Goal: Information Seeking & Learning: Learn about a topic

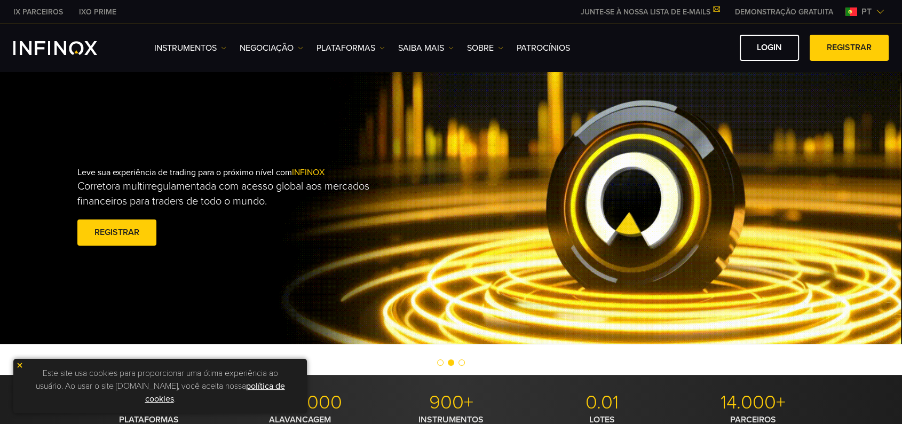
click at [16, 364] on img at bounding box center [19, 364] width 7 height 7
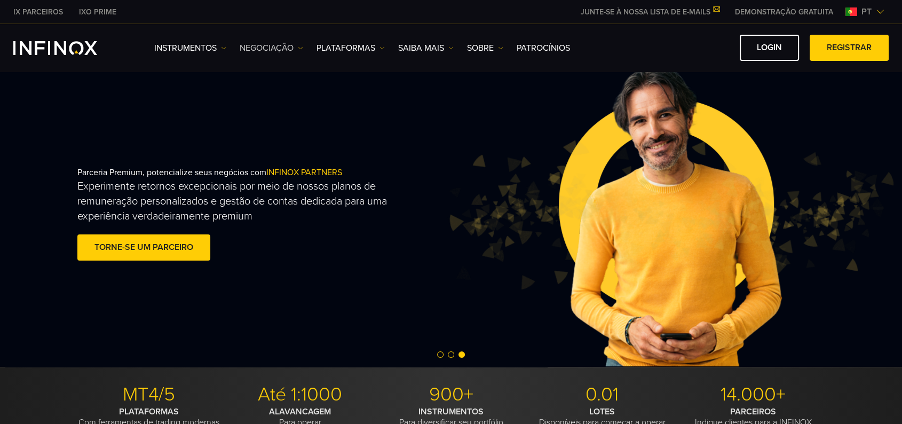
click at [273, 45] on link "NEGOCIAÇÃO" at bounding box center [272, 48] width 64 height 13
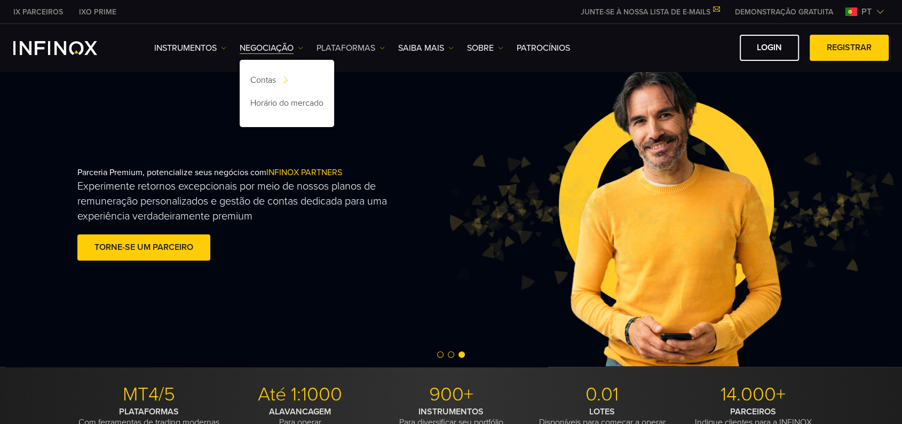
click at [359, 51] on link "PLATAFORMAS" at bounding box center [350, 48] width 68 height 13
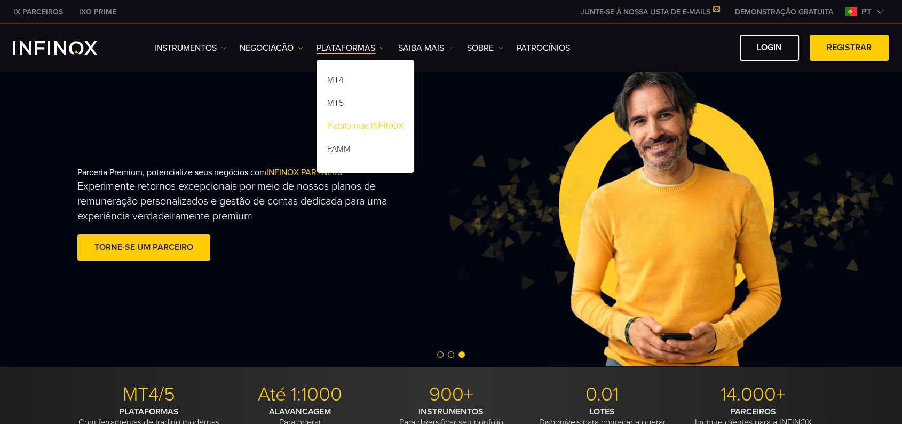
click at [381, 130] on link "Plataformas INFINOX" at bounding box center [365, 127] width 98 height 23
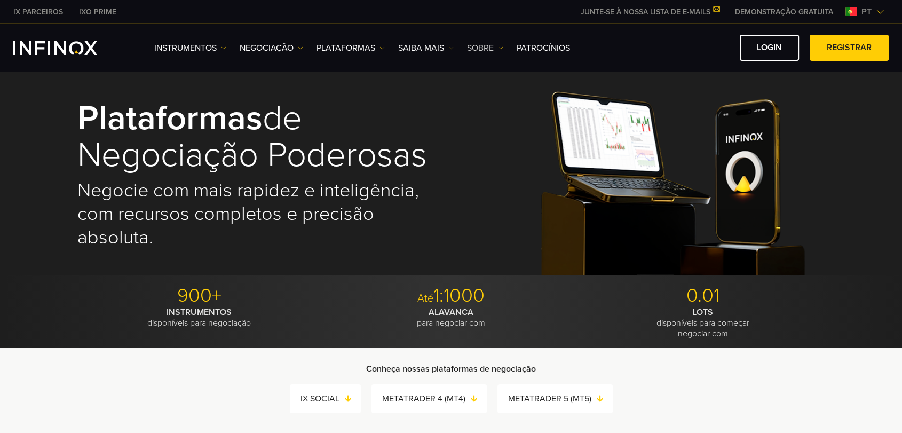
click at [479, 51] on link "SOBRE" at bounding box center [485, 48] width 36 height 13
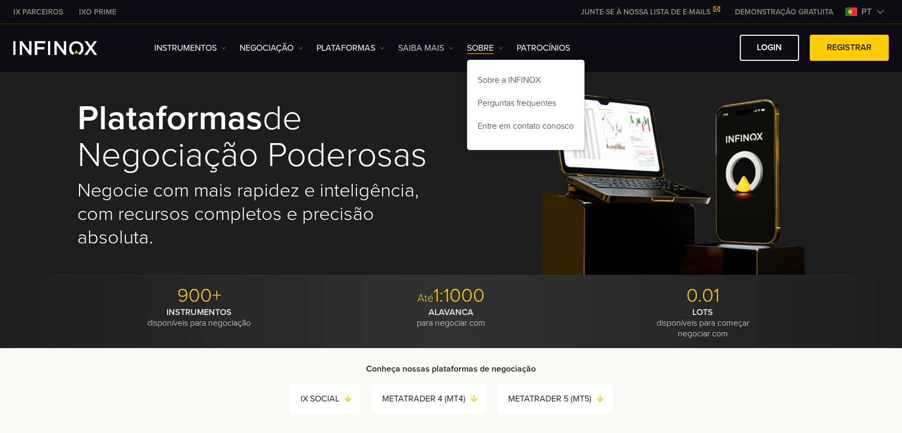
click at [424, 50] on link "Saiba mais" at bounding box center [425, 48] width 55 height 13
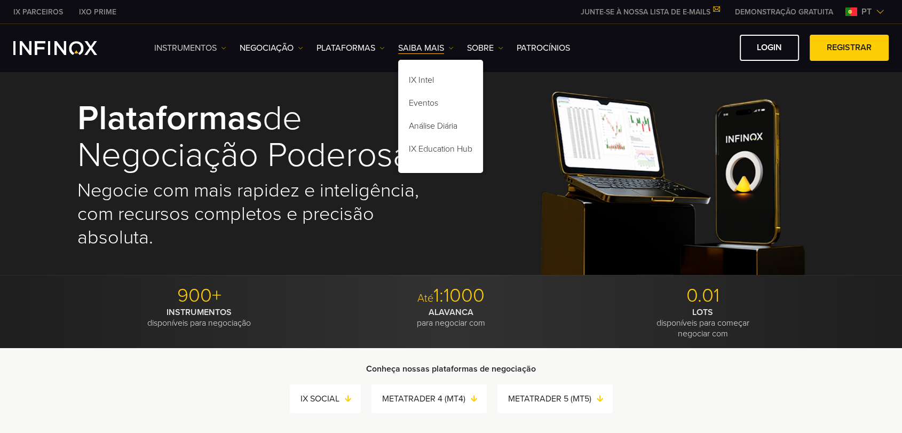
click at [191, 45] on link "Instrumentos" at bounding box center [190, 48] width 72 height 13
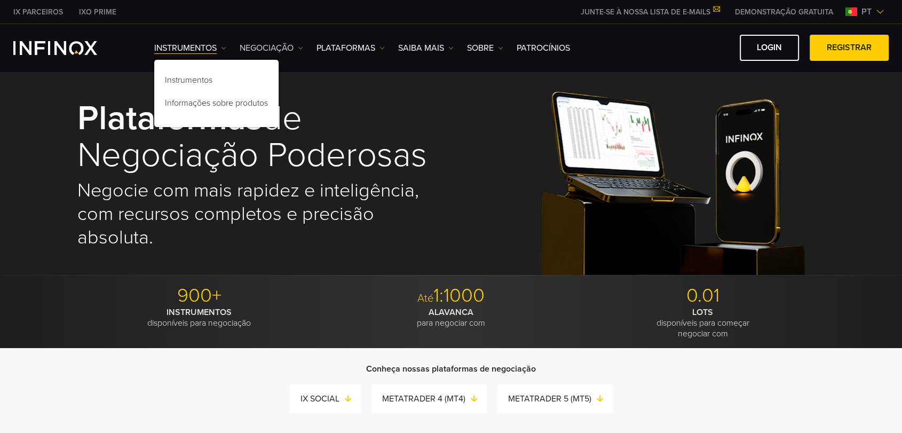
click at [267, 52] on link "NEGOCIAÇÃO" at bounding box center [272, 48] width 64 height 13
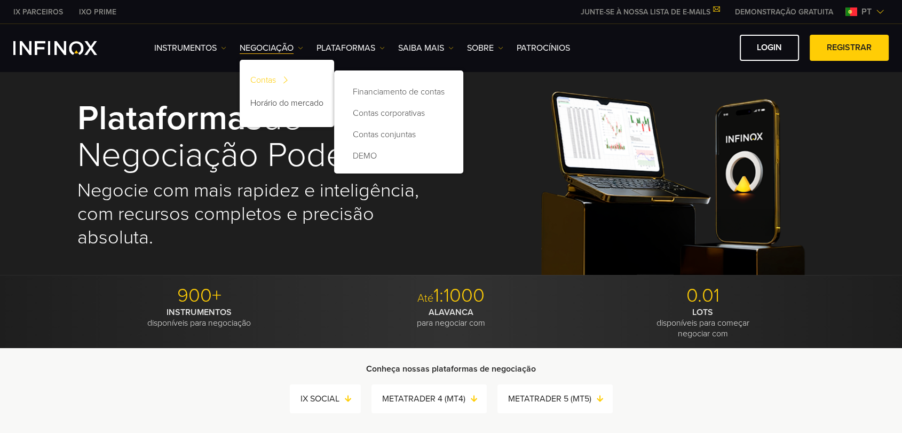
click at [279, 81] on link "Contas" at bounding box center [287, 81] width 94 height 23
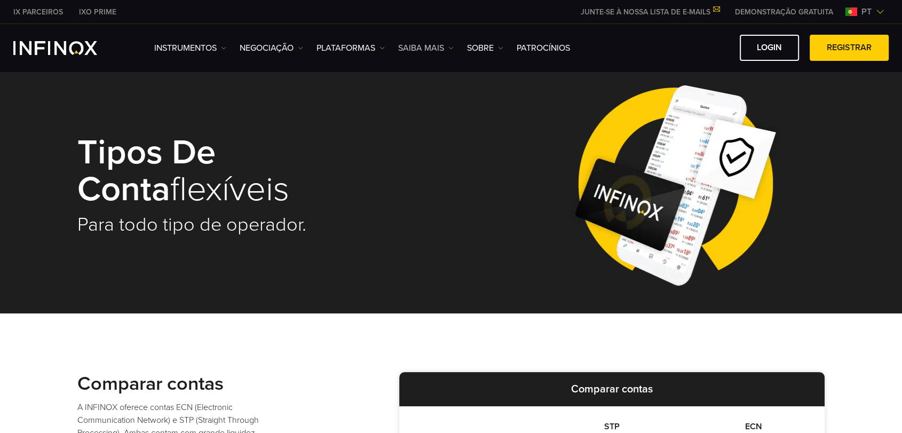
click at [407, 49] on link "Saiba mais" at bounding box center [425, 48] width 55 height 13
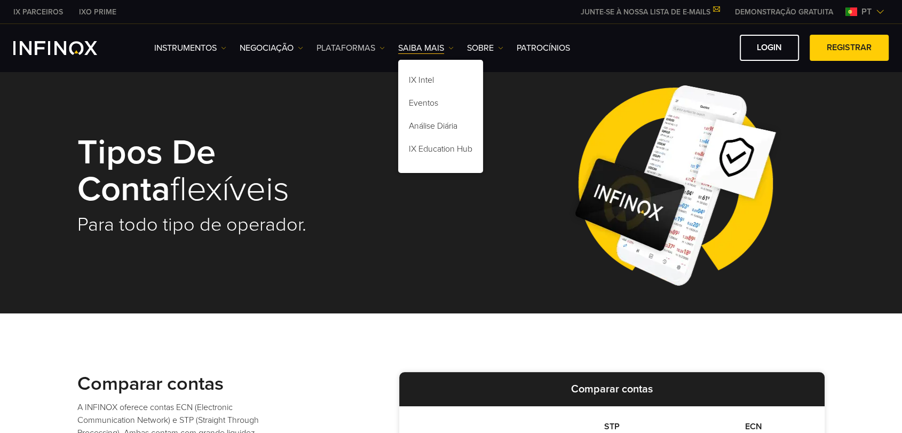
click at [354, 45] on link "PLATAFORMAS" at bounding box center [350, 48] width 68 height 13
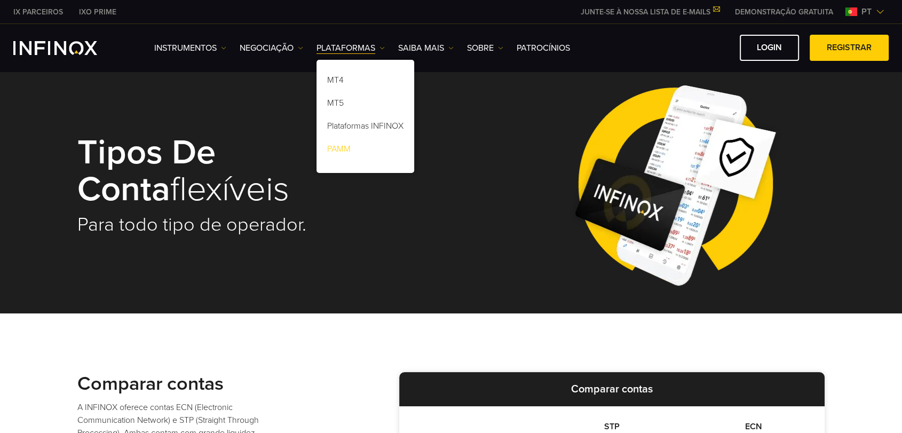
click at [364, 161] on link "PAMM" at bounding box center [365, 150] width 98 height 23
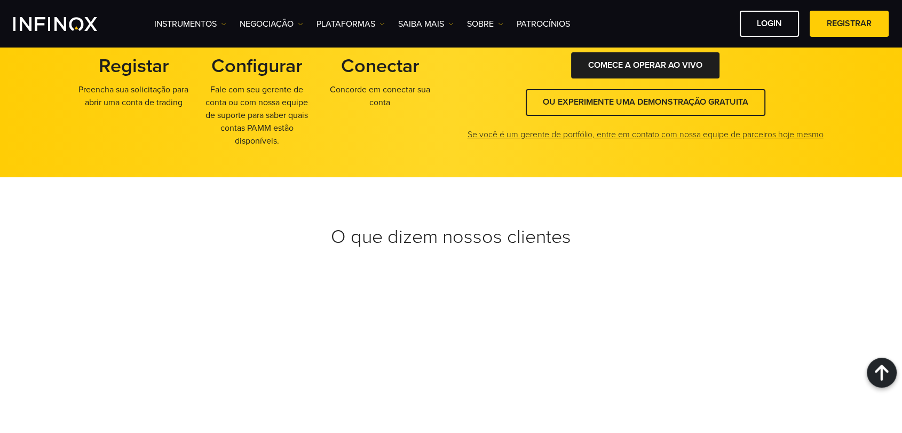
scroll to position [2448, 0]
